Goal: Task Accomplishment & Management: Use online tool/utility

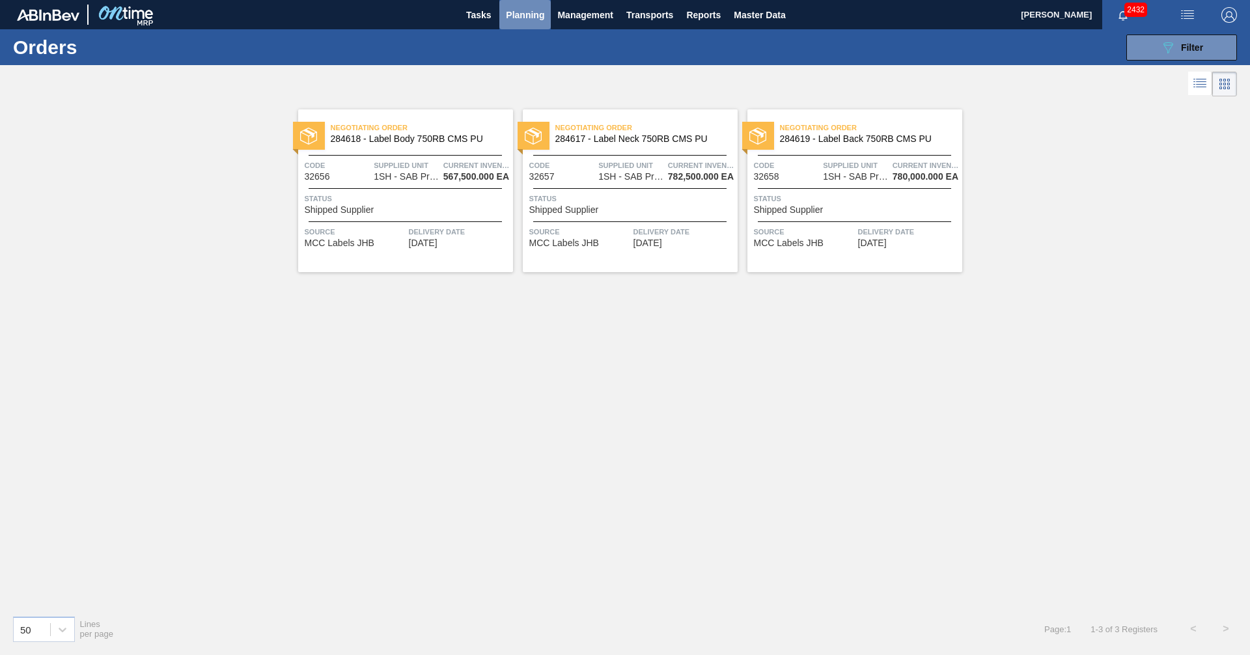
click at [518, 11] on span "Planning" at bounding box center [525, 15] width 38 height 16
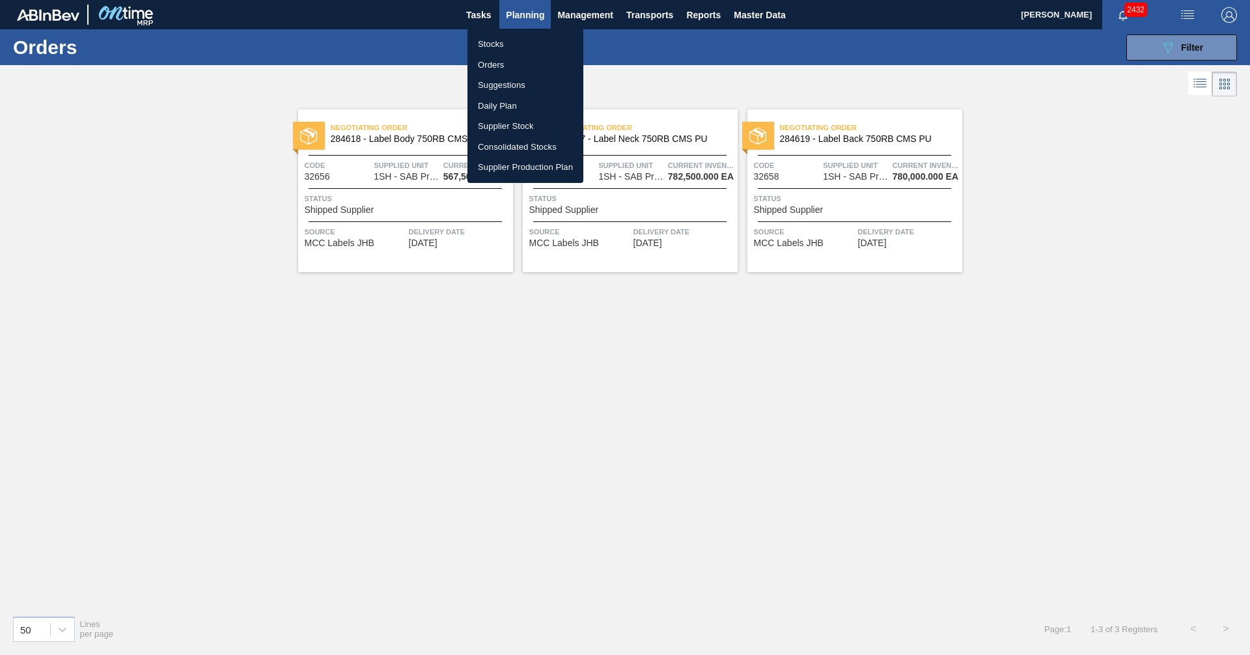
click at [493, 46] on li "Stocks" at bounding box center [525, 44] width 116 height 21
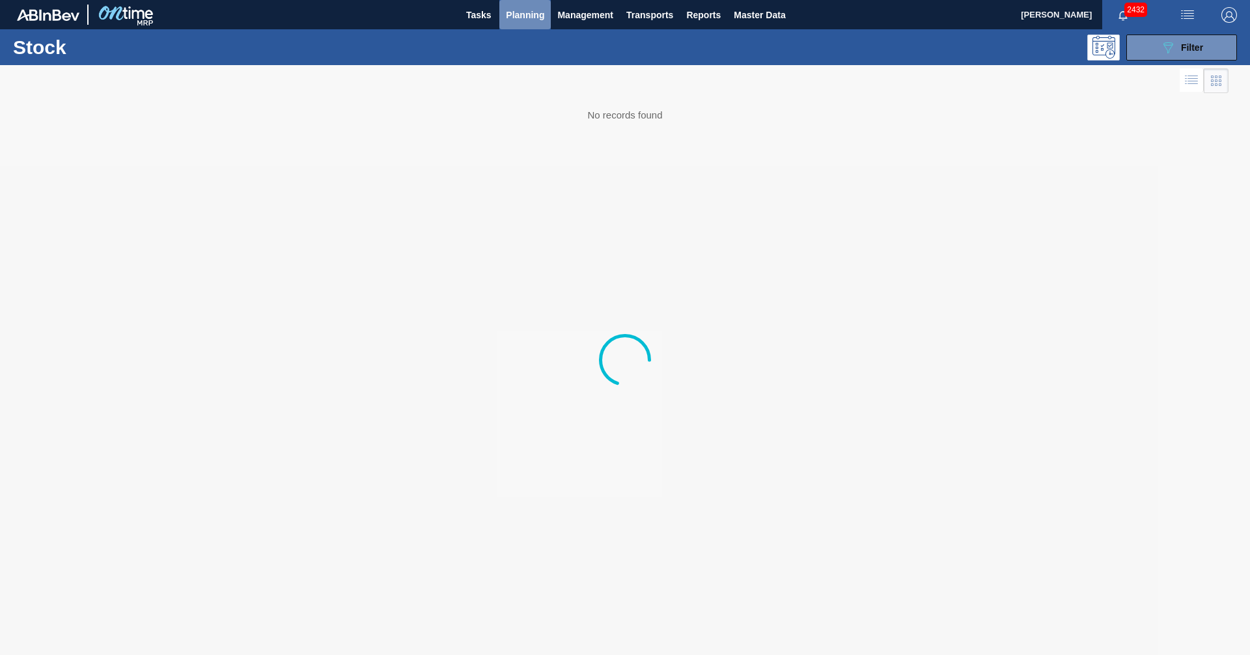
click at [525, 18] on span "Planning" at bounding box center [525, 15] width 38 height 16
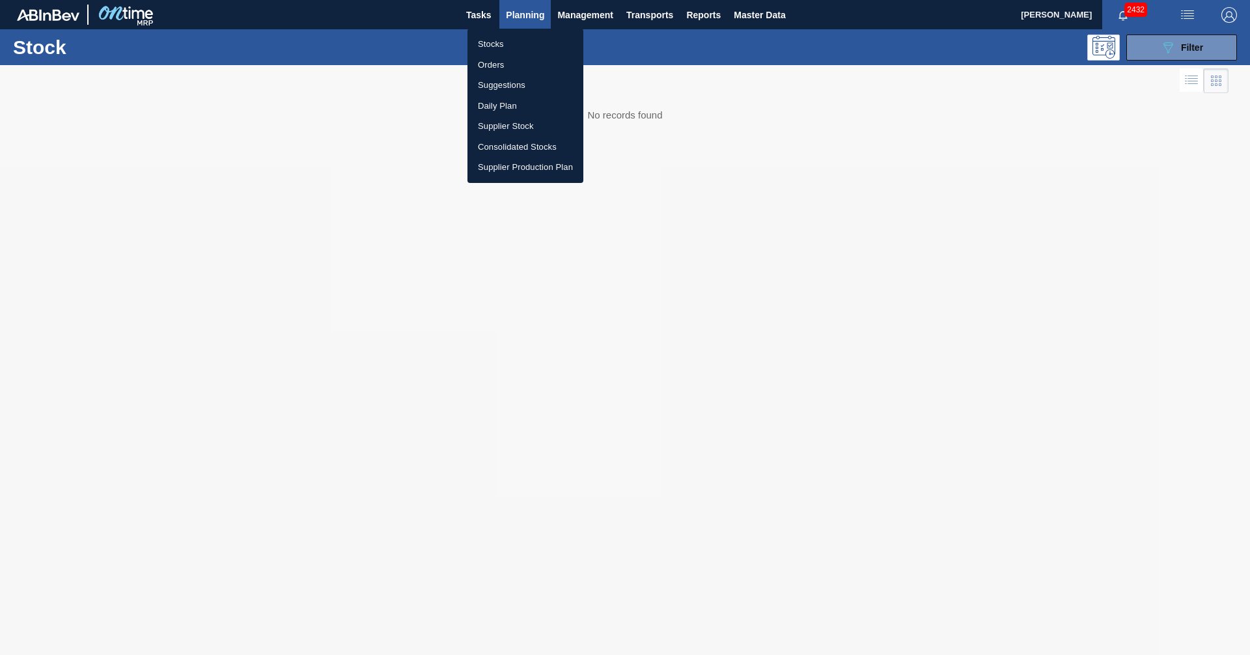
click at [496, 64] on li "Orders" at bounding box center [525, 65] width 116 height 21
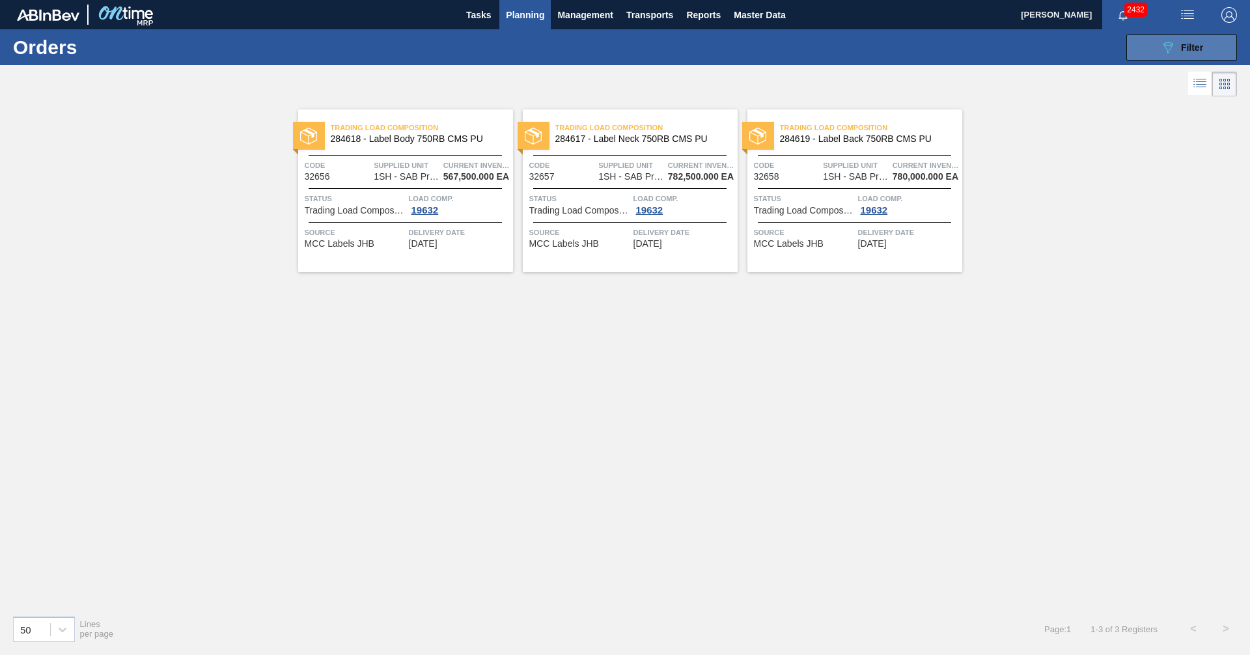
click at [1155, 45] on button "089F7B8B-B2A5-4AFE-B5C0-19BA573D28AC Filter" at bounding box center [1181, 47] width 111 height 26
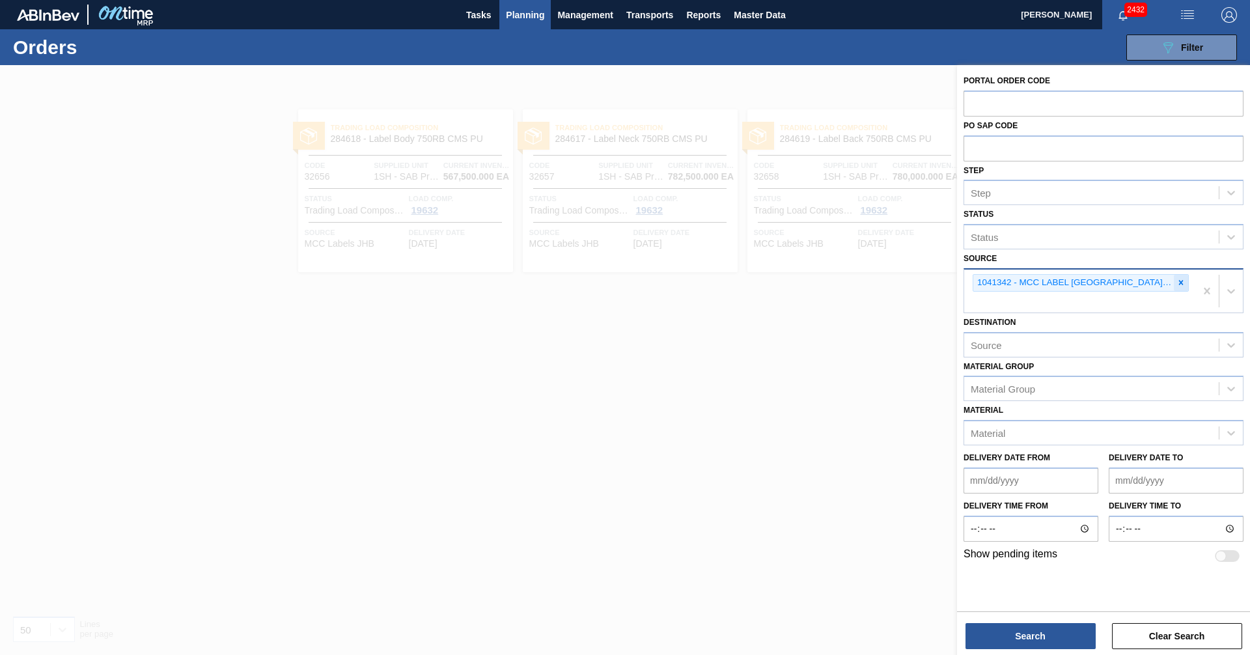
click at [1178, 283] on icon at bounding box center [1180, 282] width 9 height 9
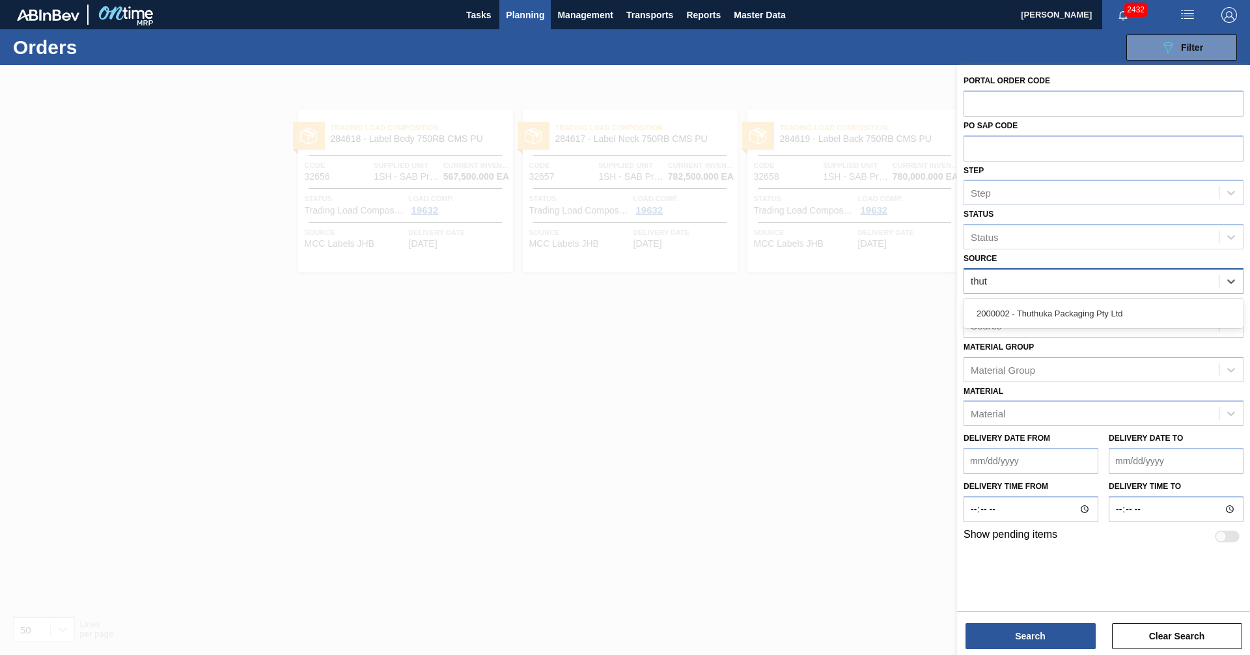
type input "thuth"
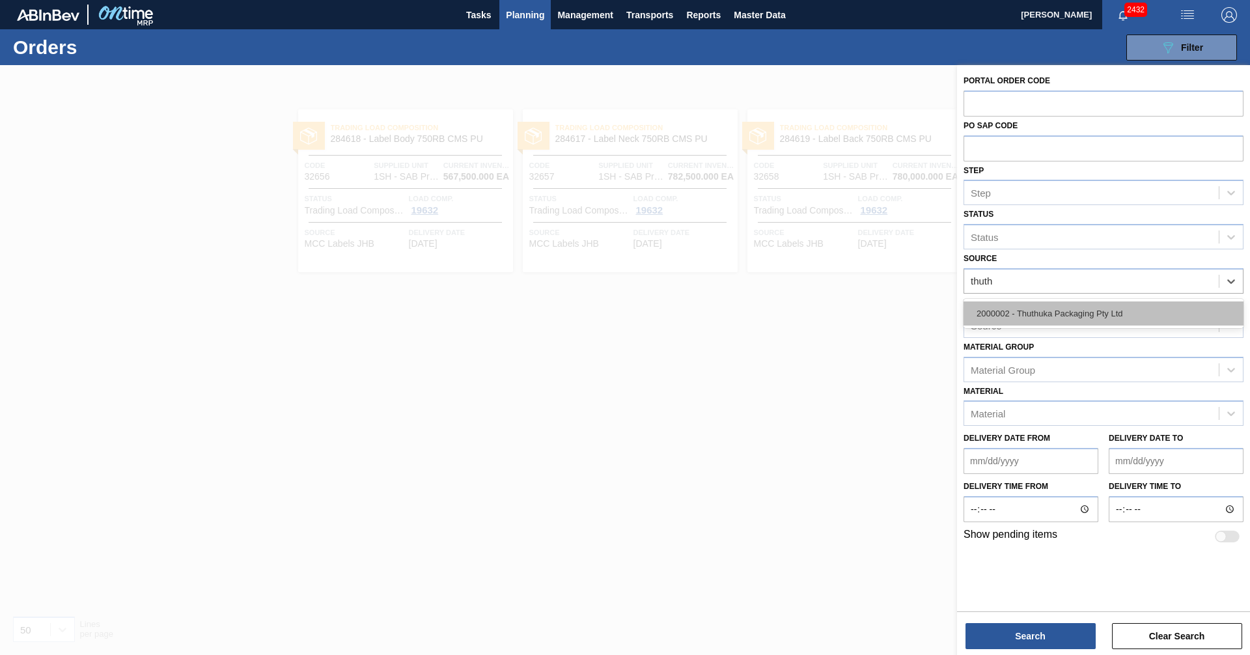
click at [1032, 314] on div "2000002 - Thuthuka Packaging Pty Ltd" at bounding box center [1103, 313] width 280 height 24
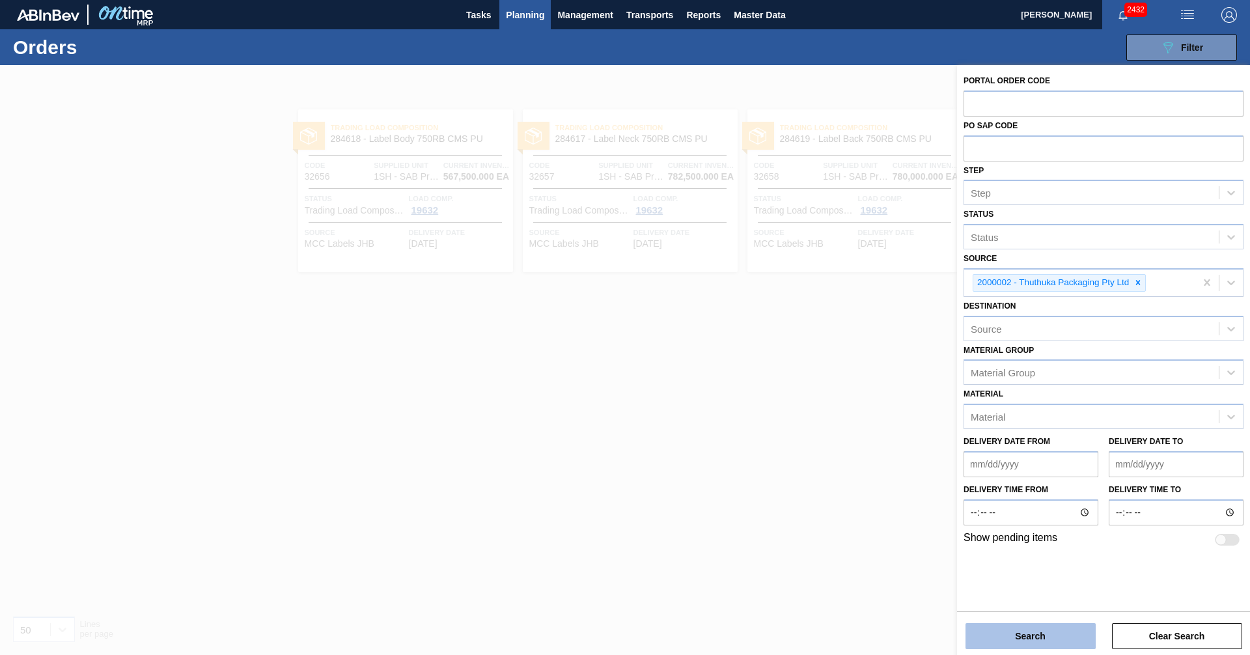
click at [1032, 641] on button "Search" at bounding box center [1030, 636] width 130 height 26
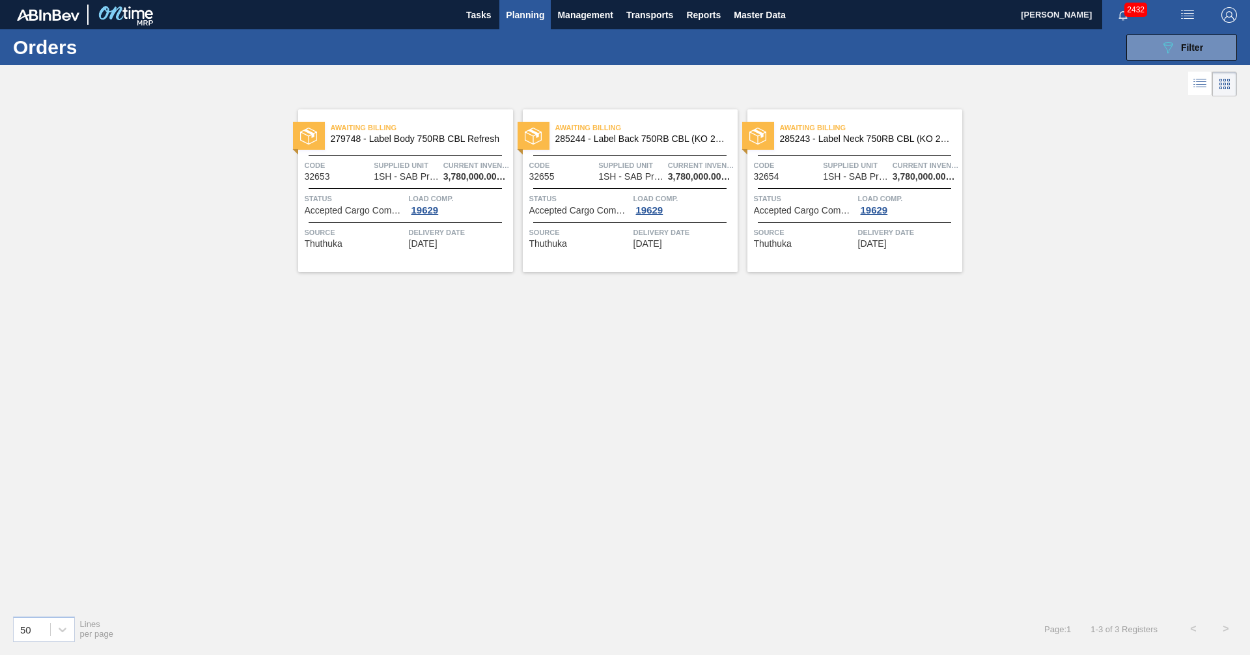
click at [359, 210] on span "Accepted Cargo Composition" at bounding box center [355, 211] width 101 height 10
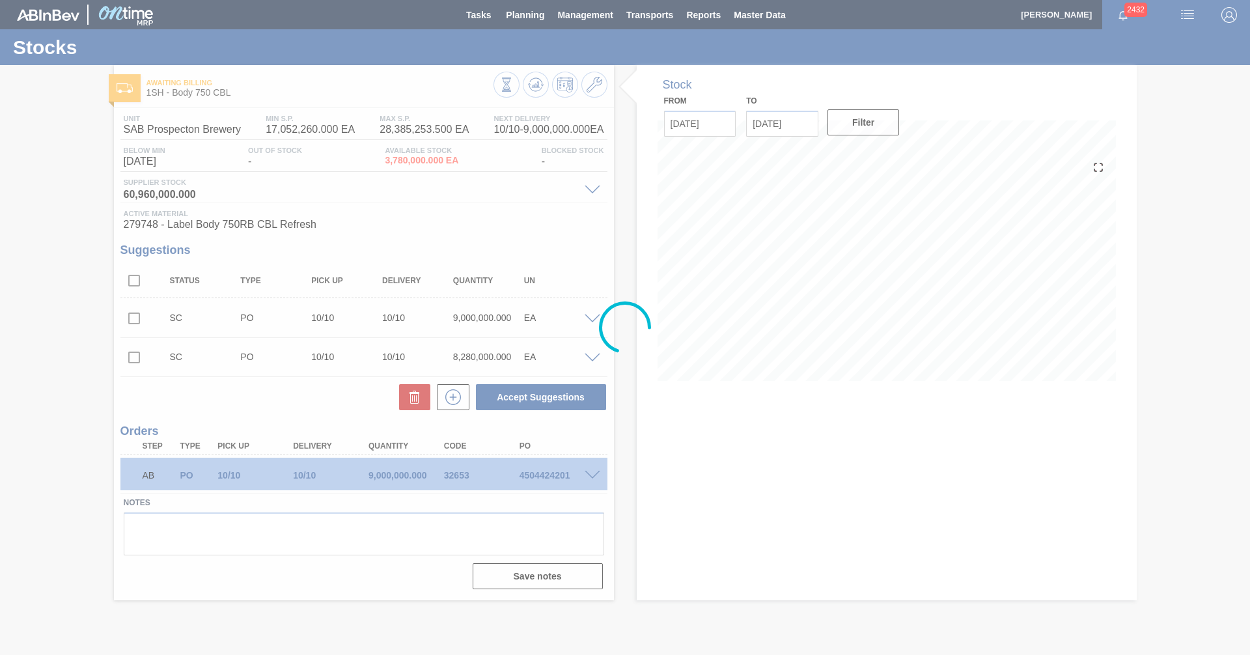
click at [551, 475] on div at bounding box center [625, 327] width 1250 height 655
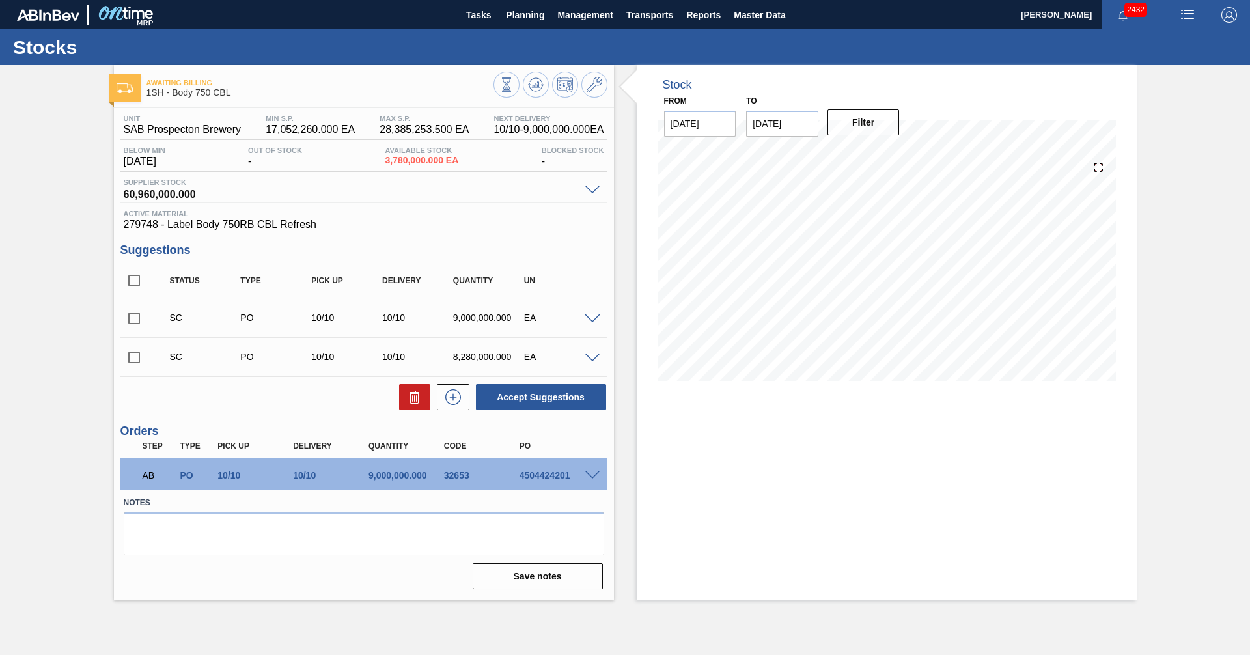
click at [593, 475] on span at bounding box center [593, 476] width 16 height 10
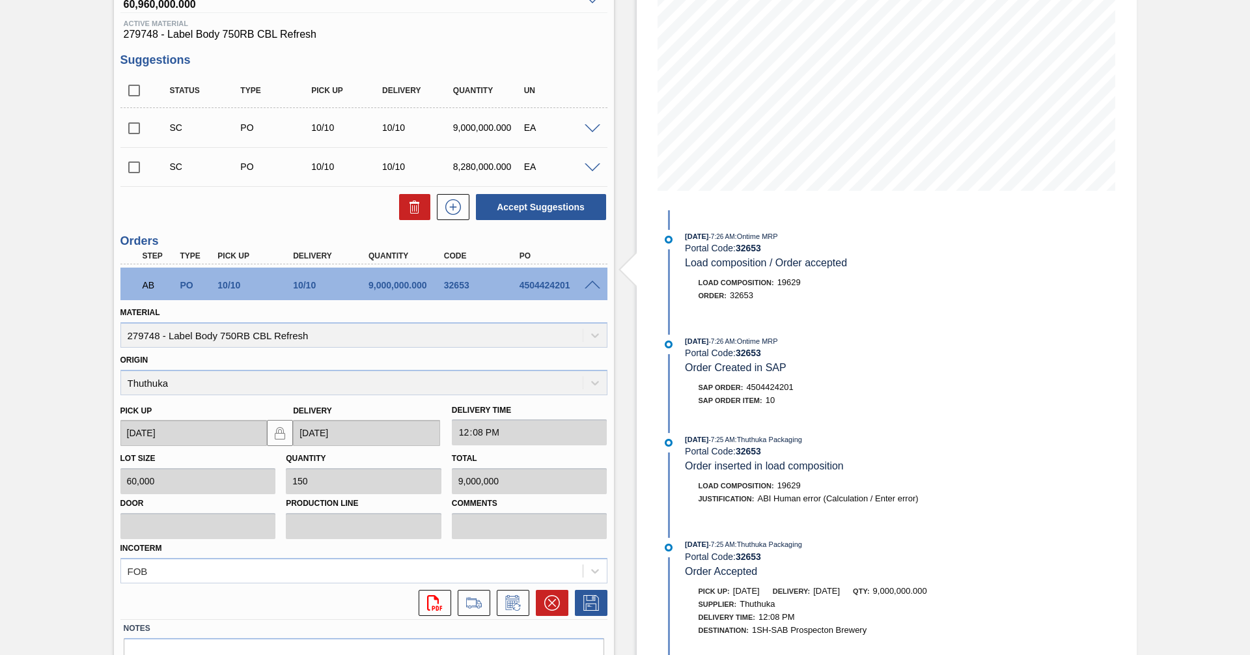
scroll to position [195, 0]
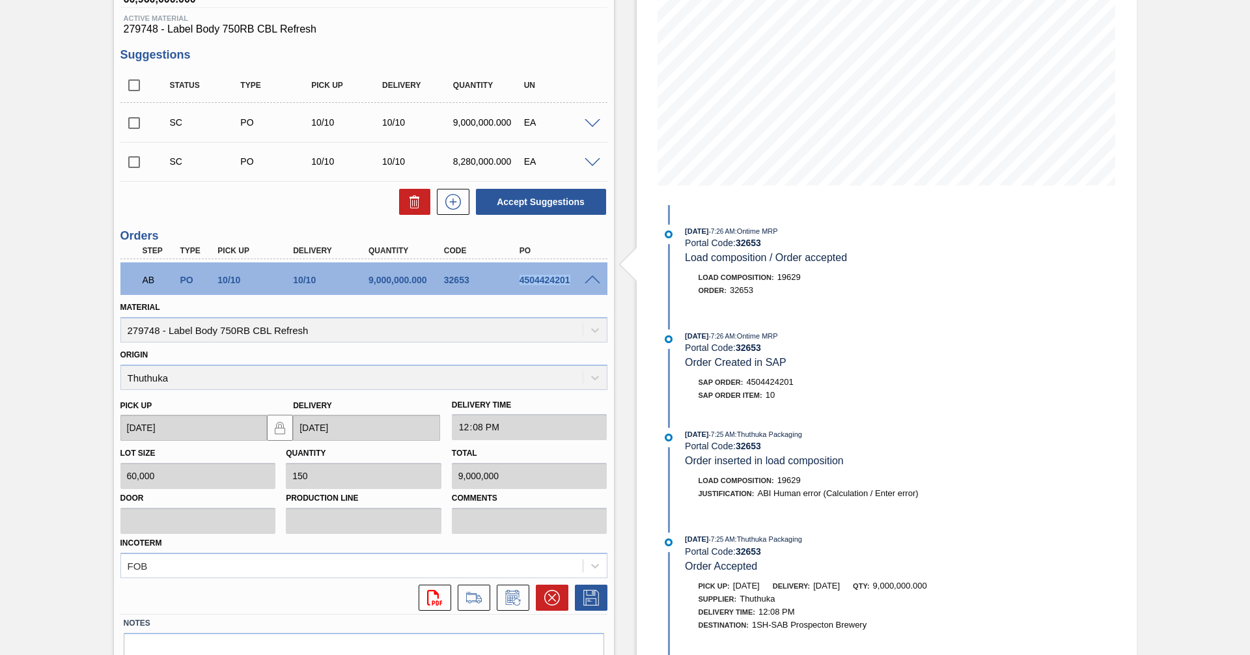
drag, startPoint x: 519, startPoint y: 278, endPoint x: 568, endPoint y: 281, distance: 48.9
click at [568, 281] on div "4504424201" at bounding box center [558, 280] width 85 height 10
copy div "4504424201"
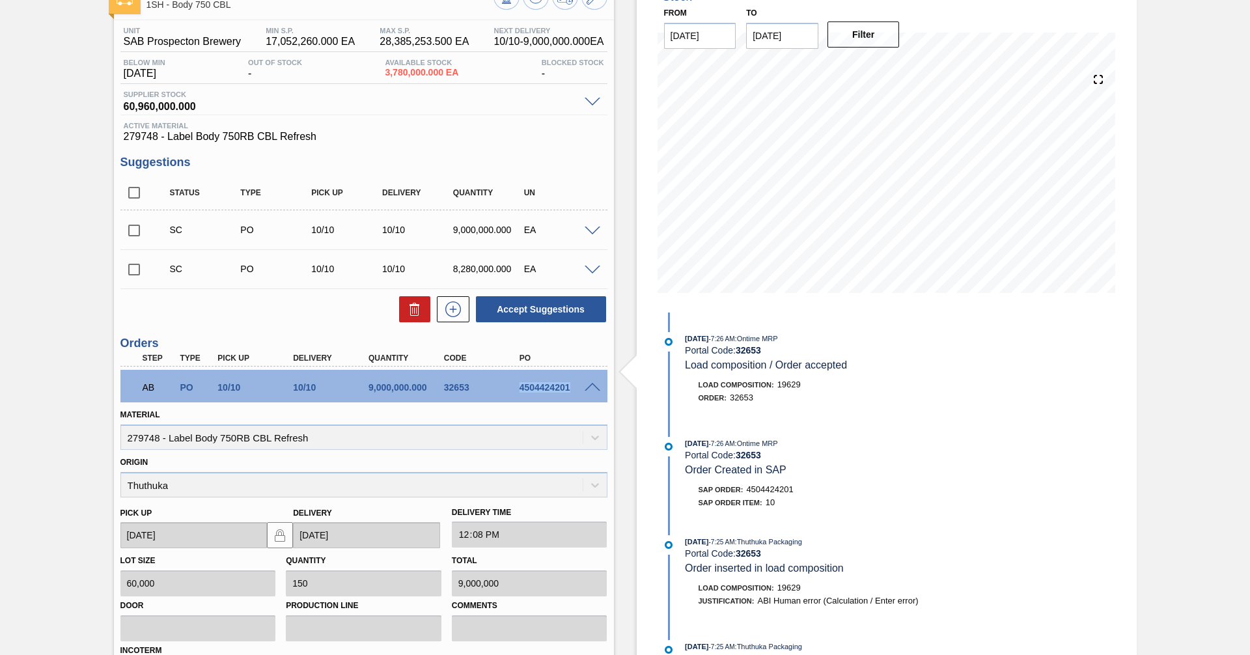
scroll to position [0, 0]
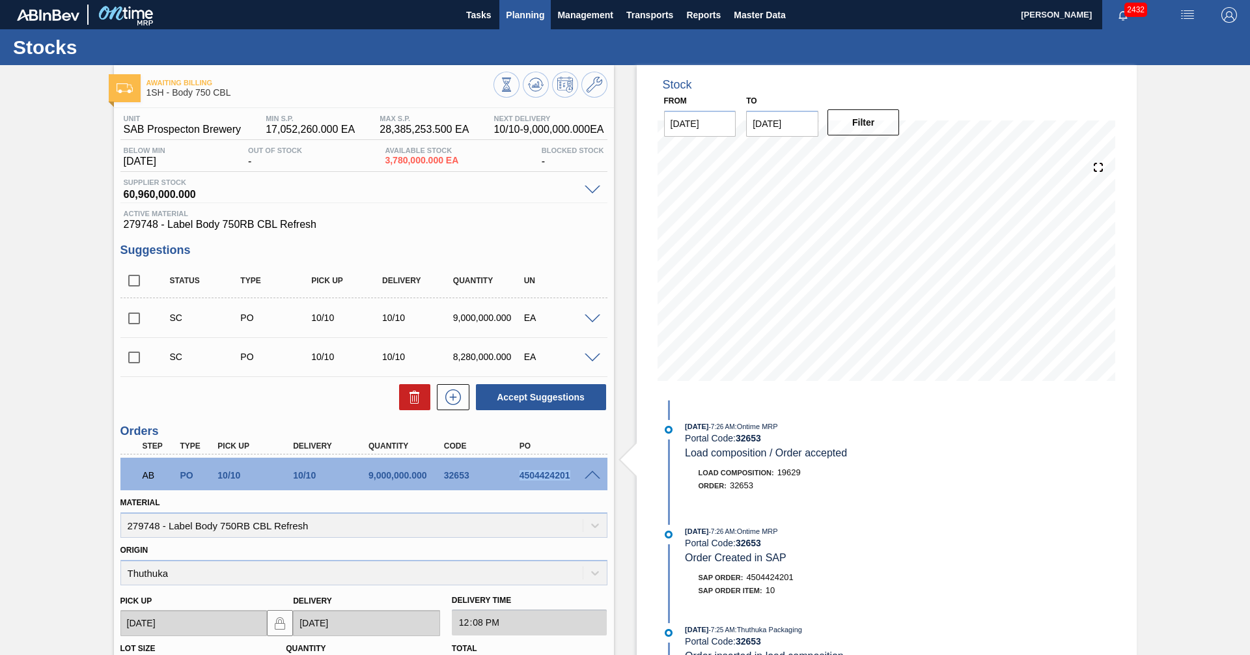
click at [510, 13] on span "Planning" at bounding box center [525, 15] width 38 height 16
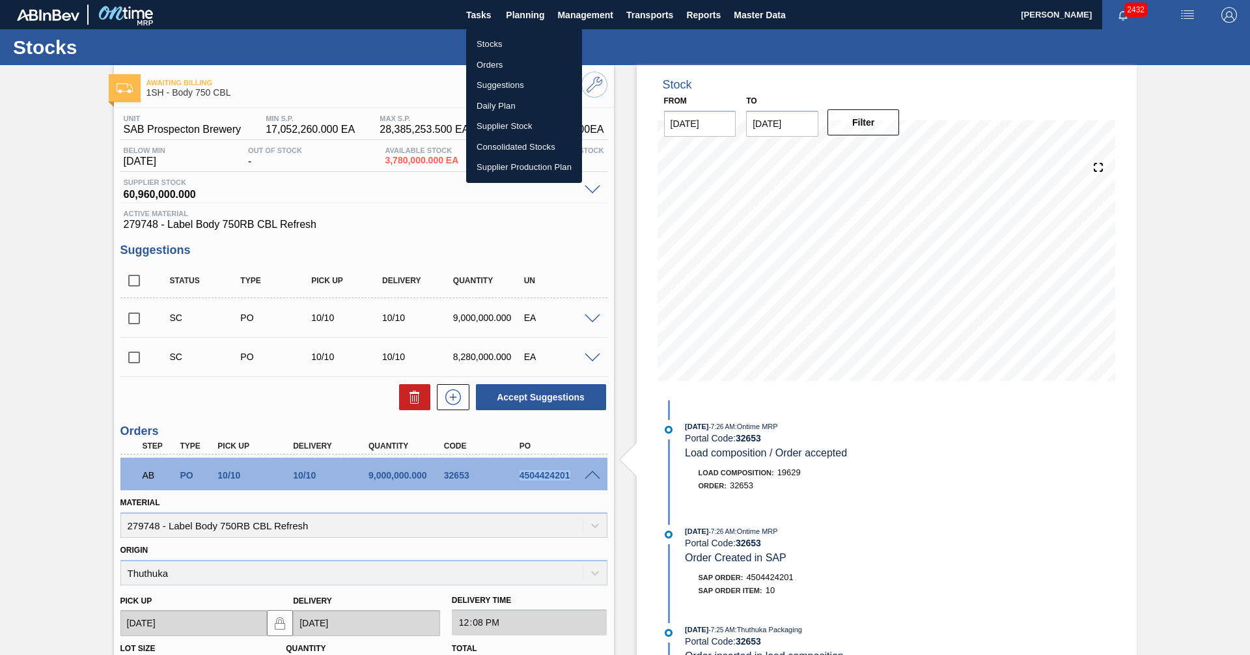
click at [491, 70] on li "Orders" at bounding box center [524, 65] width 116 height 21
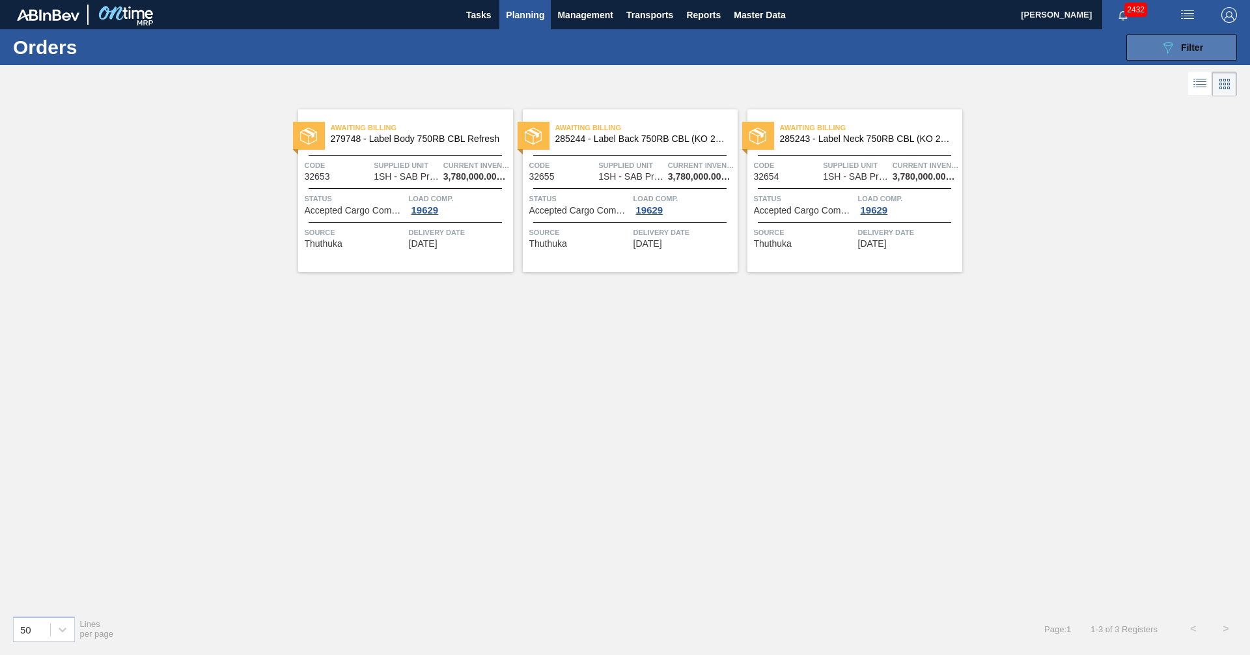
click at [1160, 52] on icon "089F7B8B-B2A5-4AFE-B5C0-19BA573D28AC" at bounding box center [1168, 48] width 16 height 16
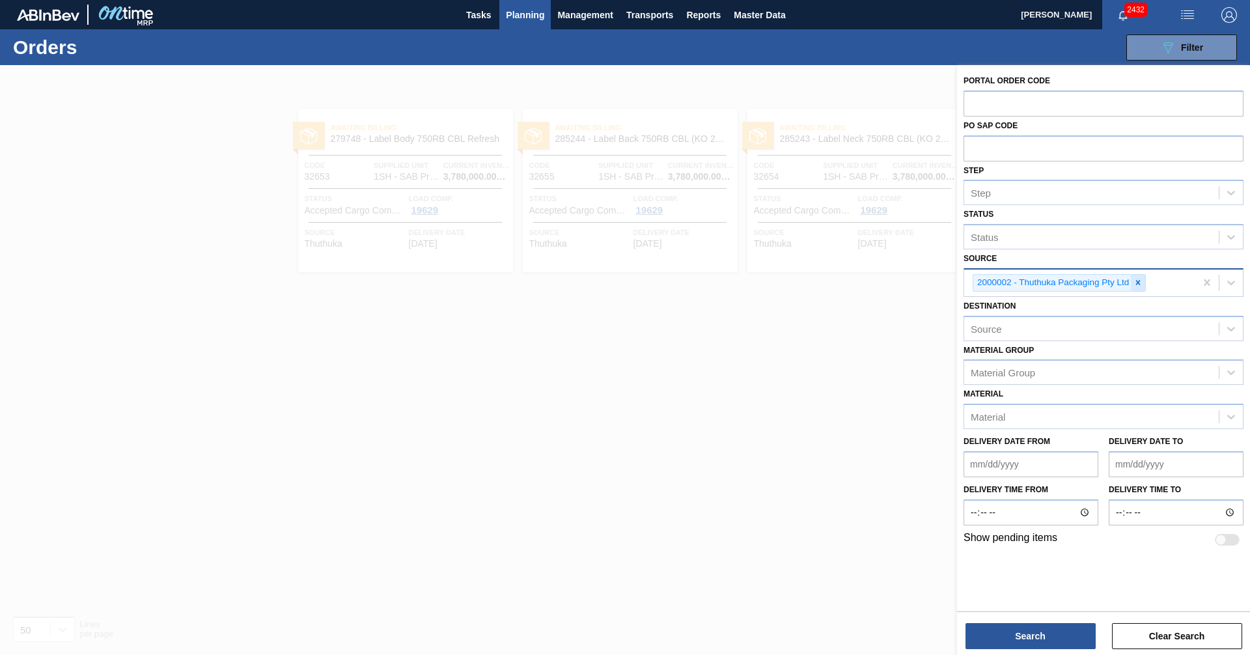
click at [1137, 281] on icon at bounding box center [1137, 282] width 9 height 9
click at [1110, 282] on div "Source" at bounding box center [1091, 280] width 255 height 19
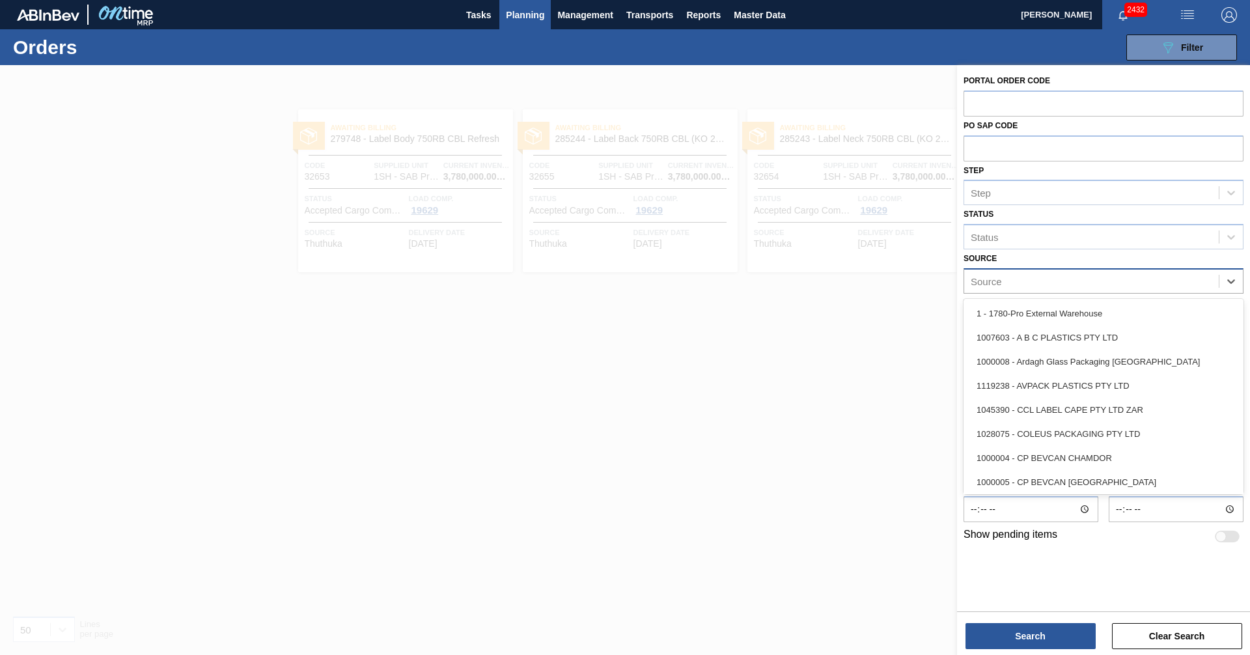
click at [1110, 282] on div "Source" at bounding box center [1091, 280] width 255 height 19
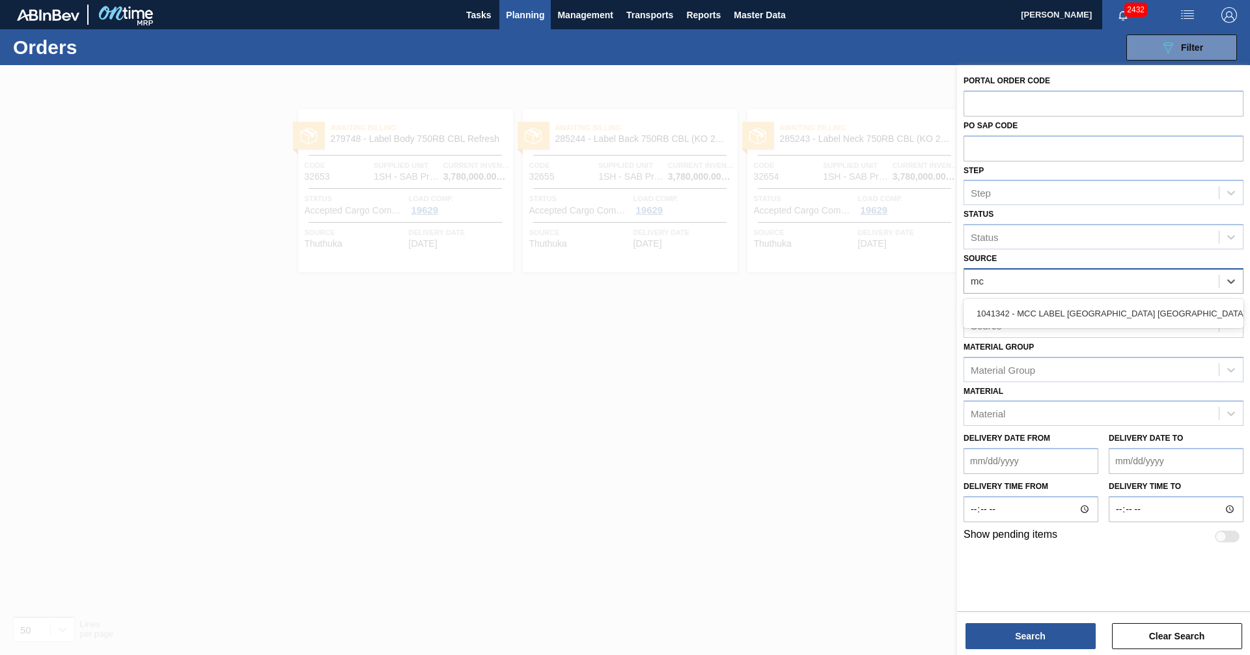
type input "mcc"
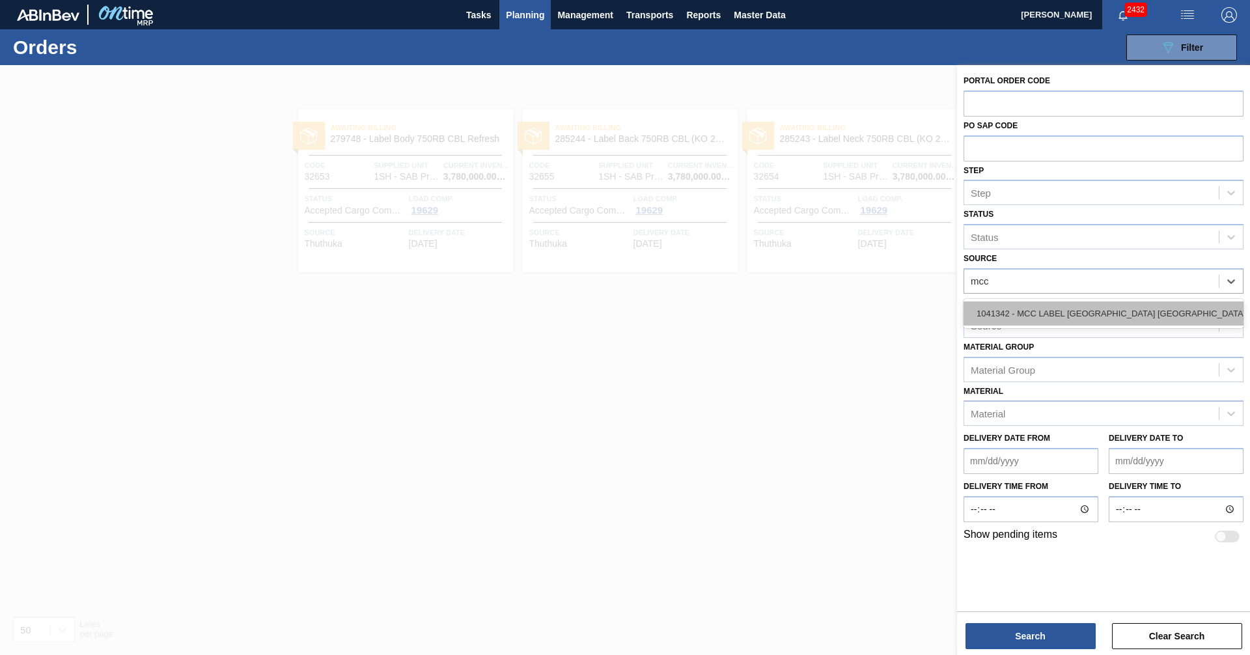
click at [1103, 312] on div "1041342 - MCC LABEL [GEOGRAPHIC_DATA] [GEOGRAPHIC_DATA]" at bounding box center [1103, 313] width 280 height 24
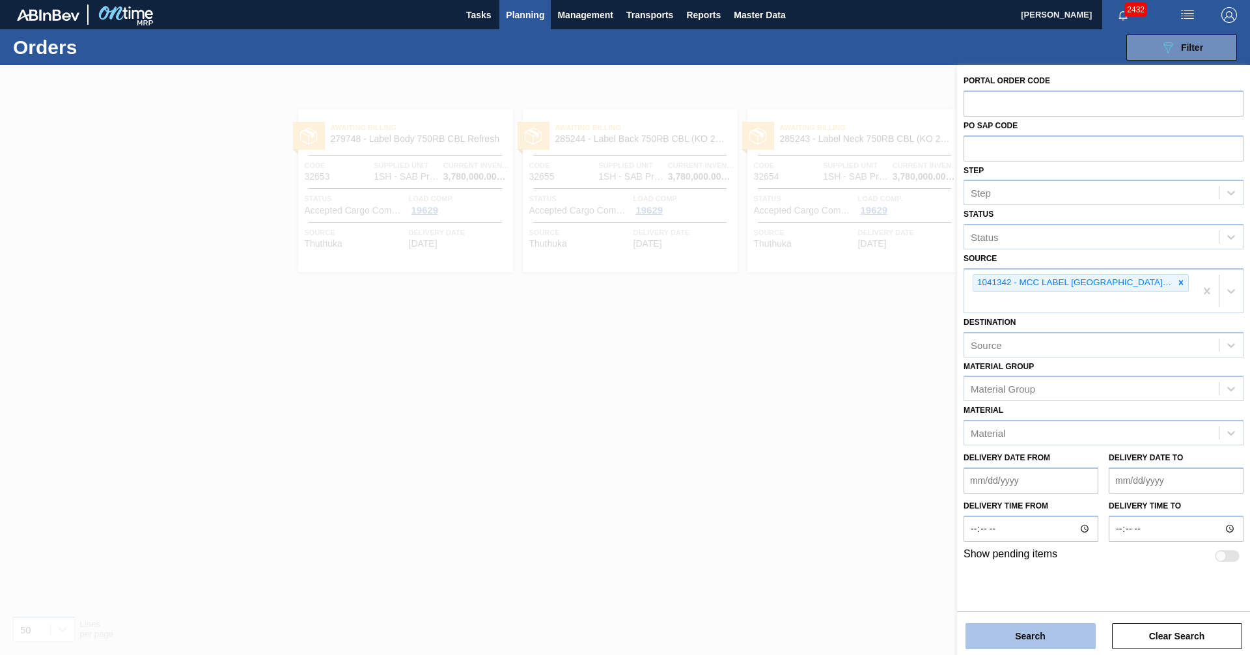
click at [1022, 638] on button "Search" at bounding box center [1030, 636] width 130 height 26
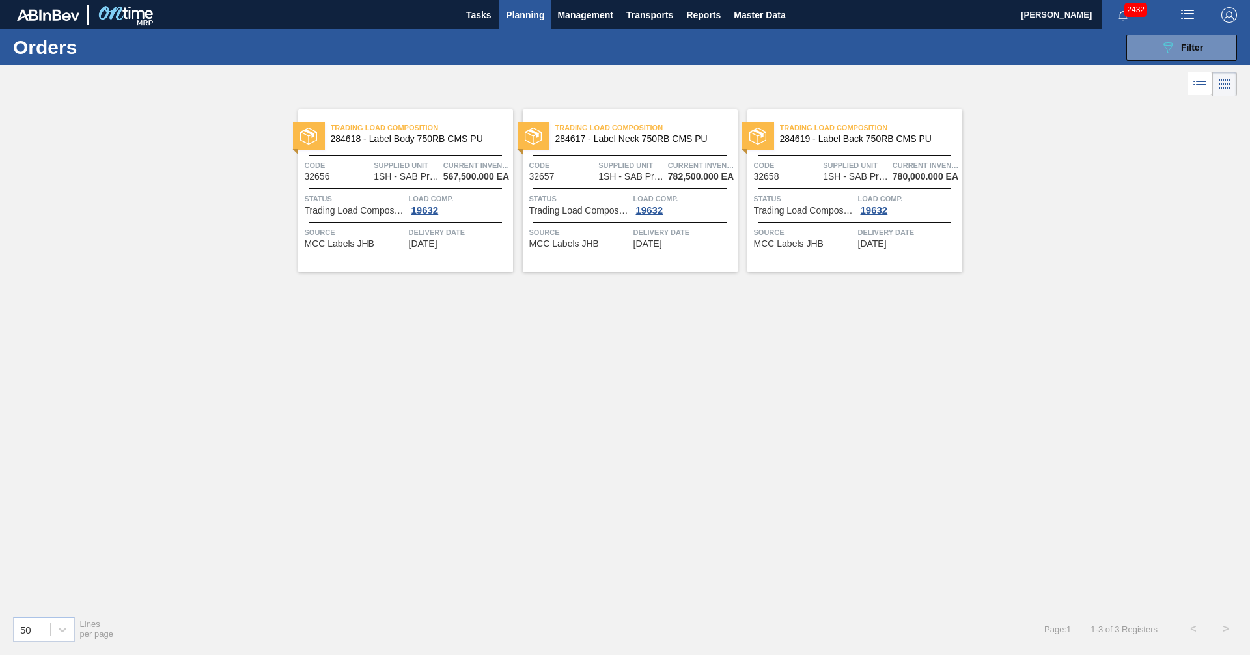
click at [370, 213] on span "Trading Load Composition" at bounding box center [355, 211] width 101 height 10
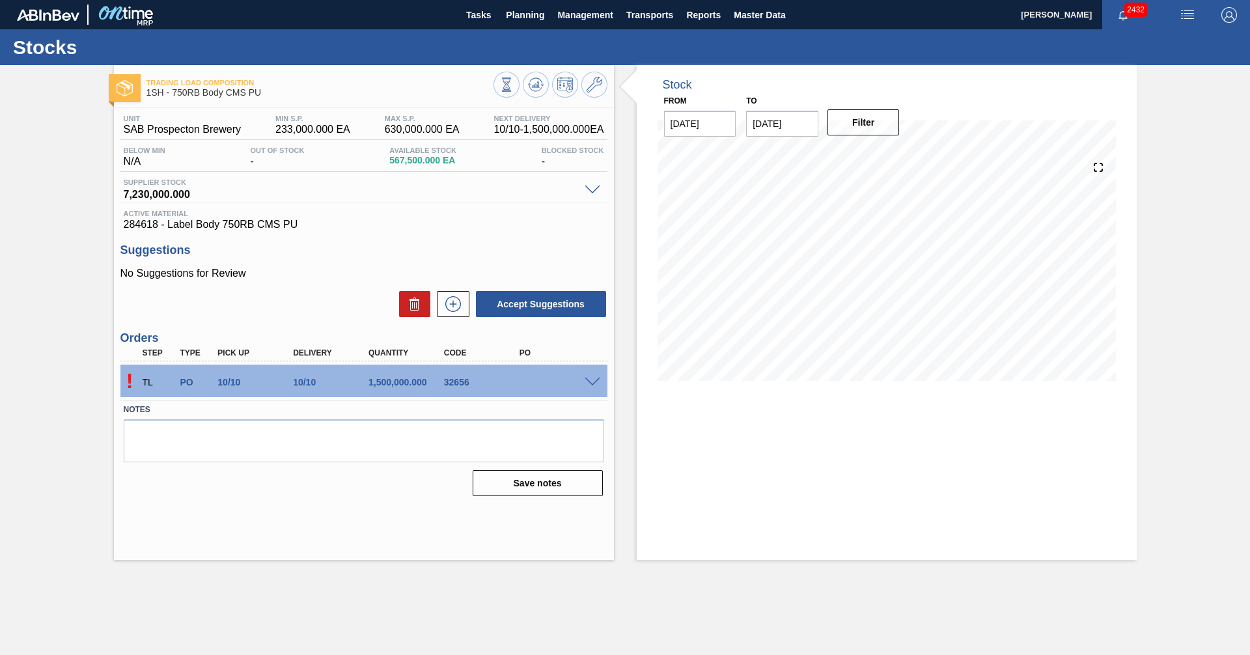
click at [590, 382] on span at bounding box center [593, 383] width 16 height 10
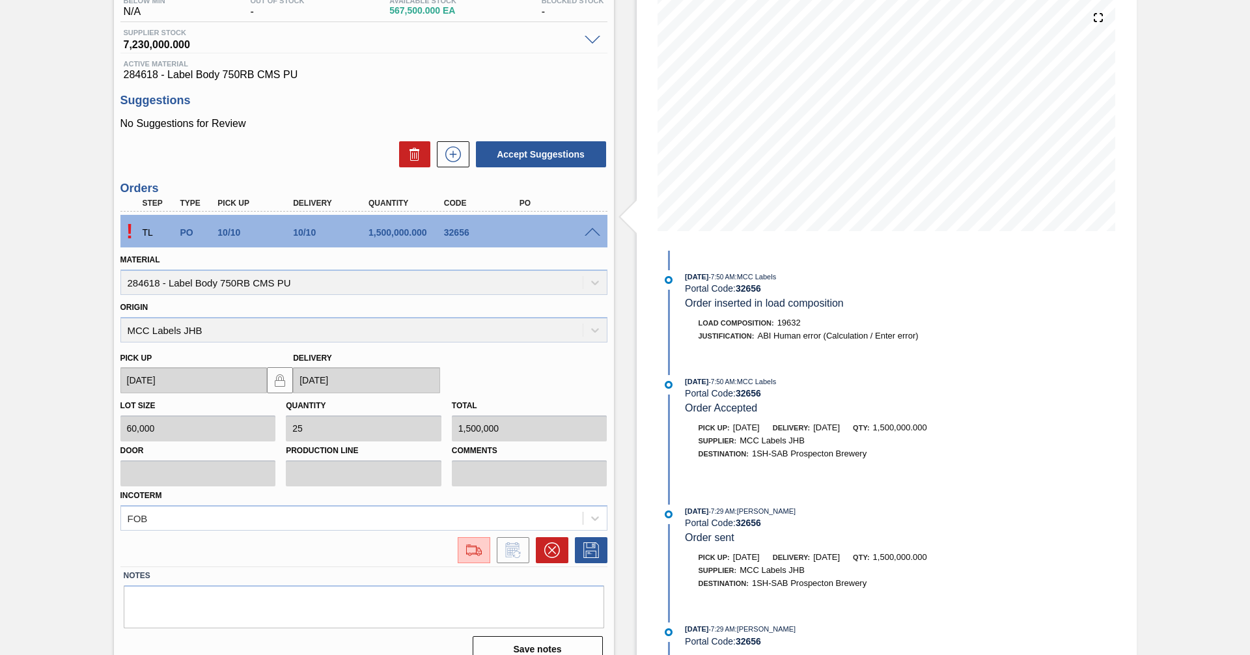
scroll to position [168, 0]
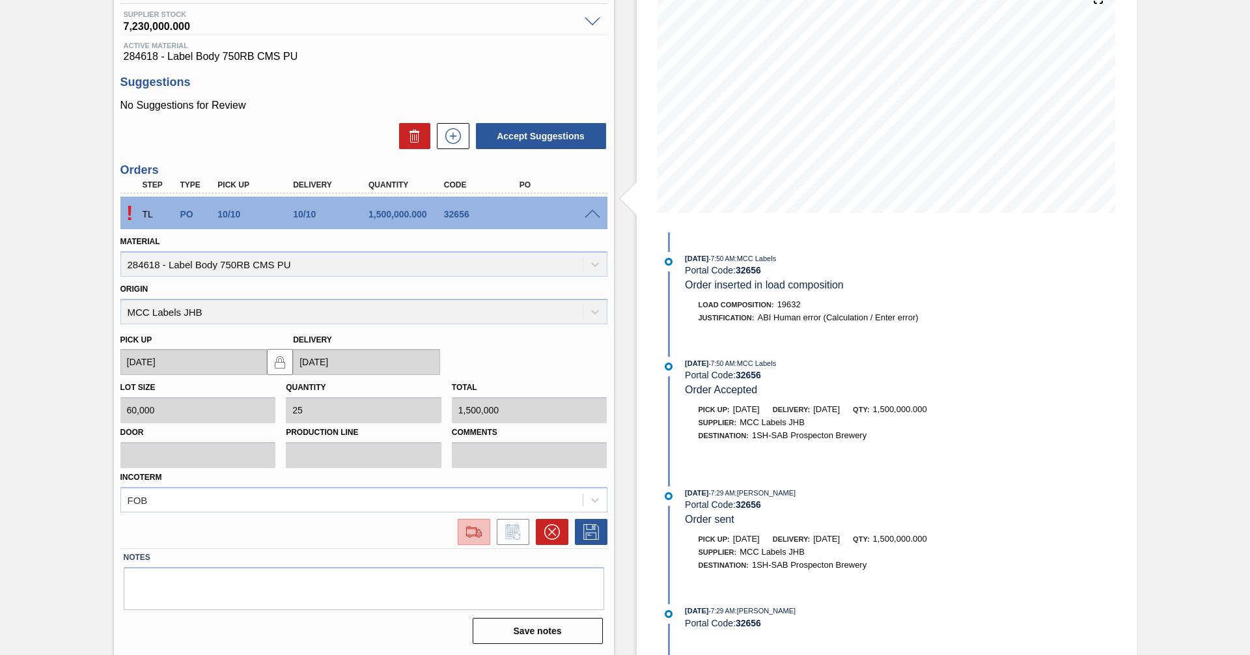
click at [467, 536] on img at bounding box center [473, 532] width 21 height 16
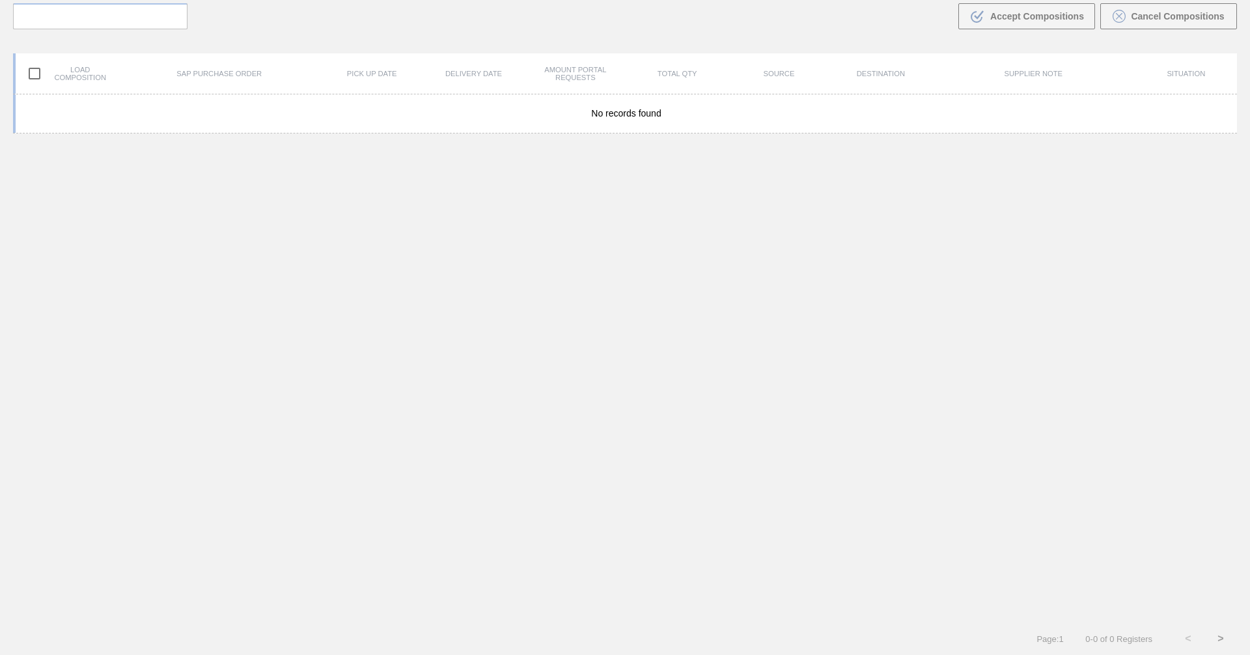
scroll to position [94, 0]
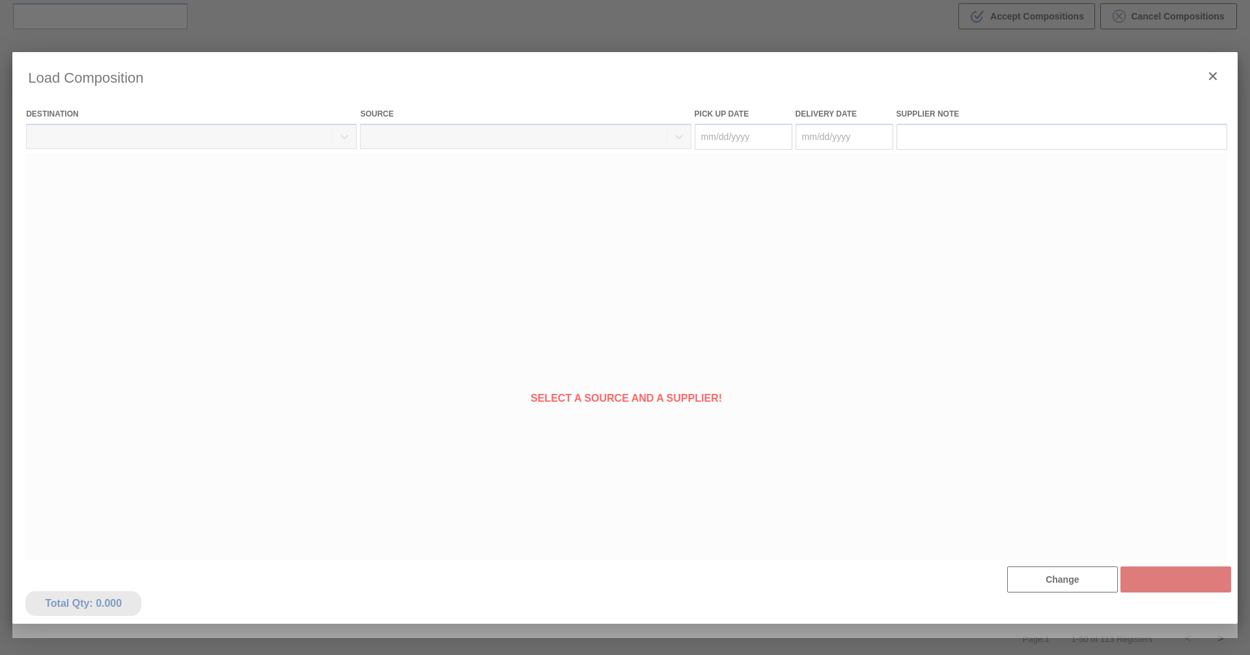
type Date "[DATE]"
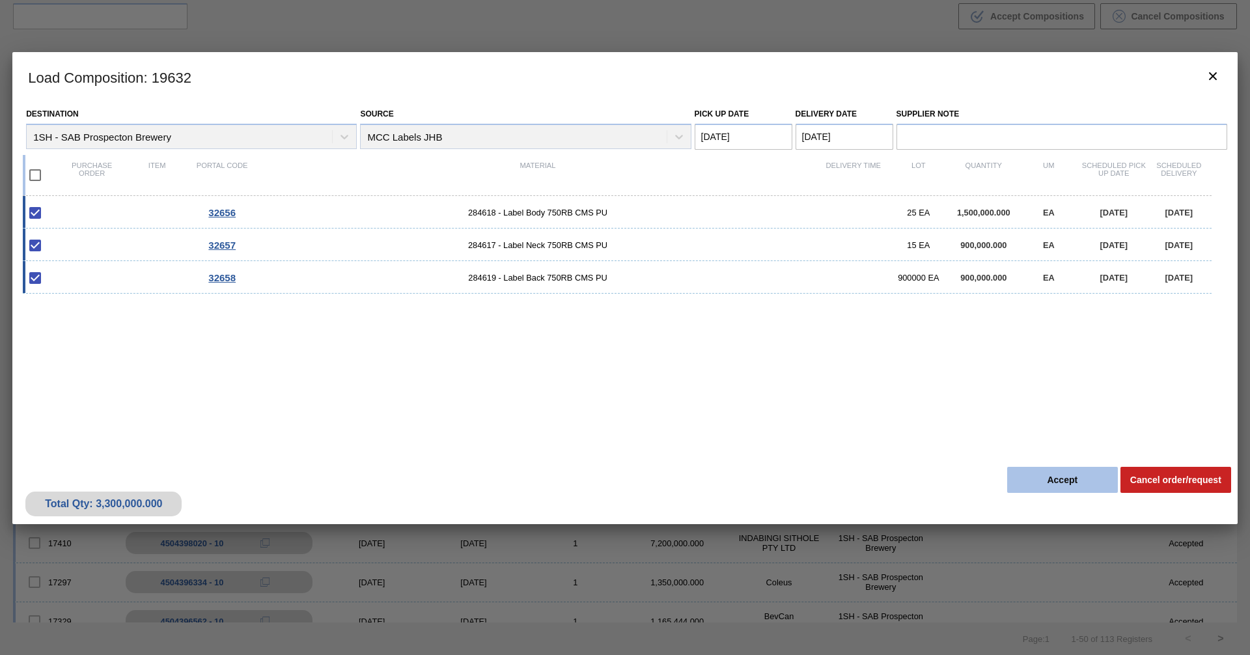
click at [1060, 481] on button "Accept" at bounding box center [1062, 480] width 111 height 26
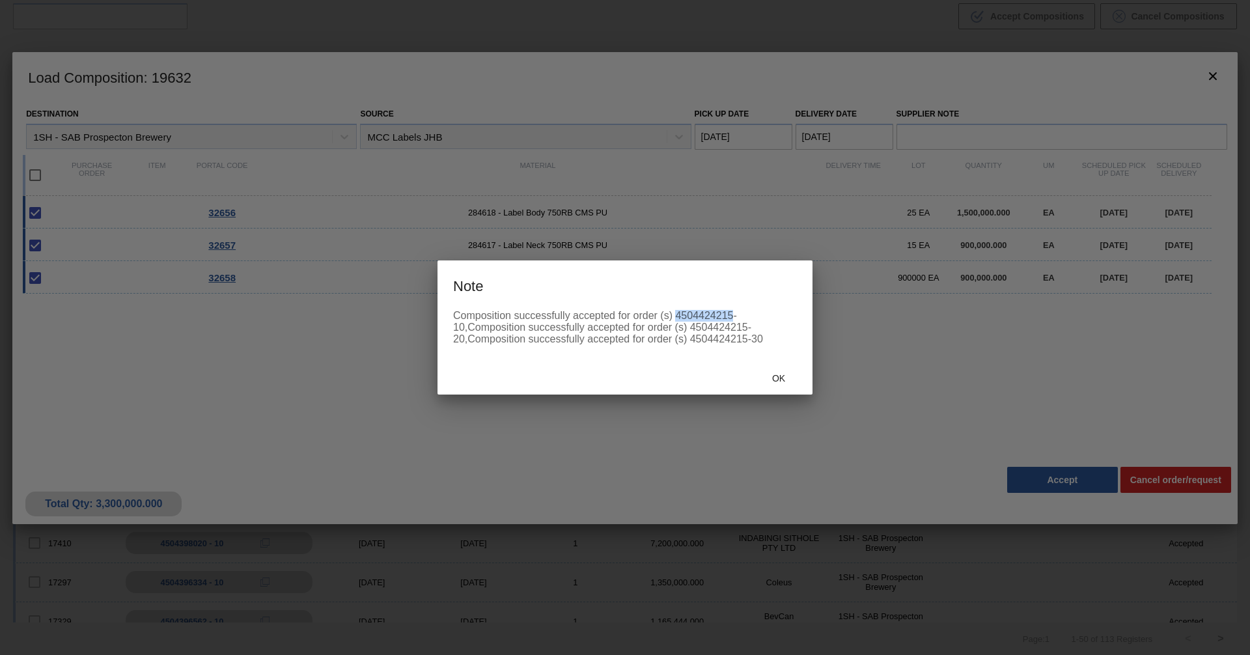
drag, startPoint x: 676, startPoint y: 316, endPoint x: 731, endPoint y: 315, distance: 55.3
click at [731, 315] on div "Composition successfully accepted for order (s) 4504424215-10,Composition succe…" at bounding box center [625, 327] width 344 height 35
copy div "4504424215"
click at [779, 383] on div "Ok" at bounding box center [778, 378] width 57 height 24
